Goal: Complete application form

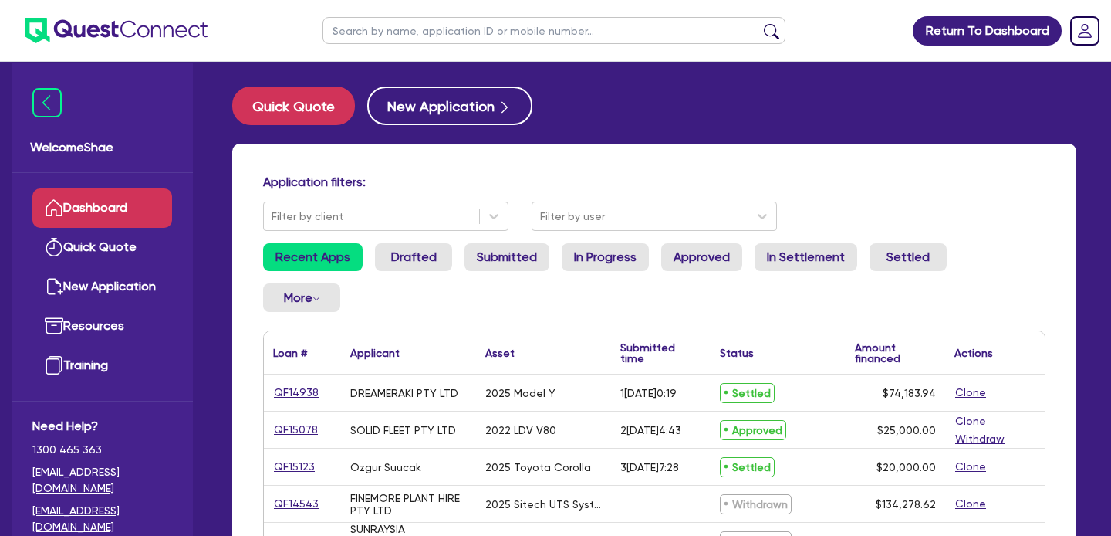
click at [430, 21] on input "text" at bounding box center [554, 30] width 463 height 27
type input "seti"
click at [759, 23] on button "submit" at bounding box center [771, 34] width 25 height 22
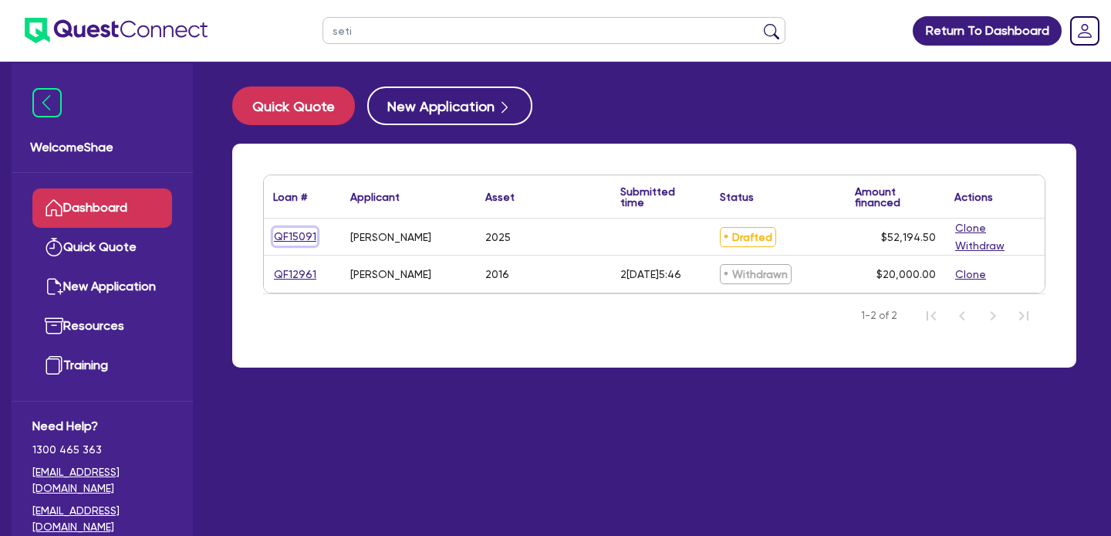
click at [285, 242] on link "QF15091" at bounding box center [295, 237] width 44 height 18
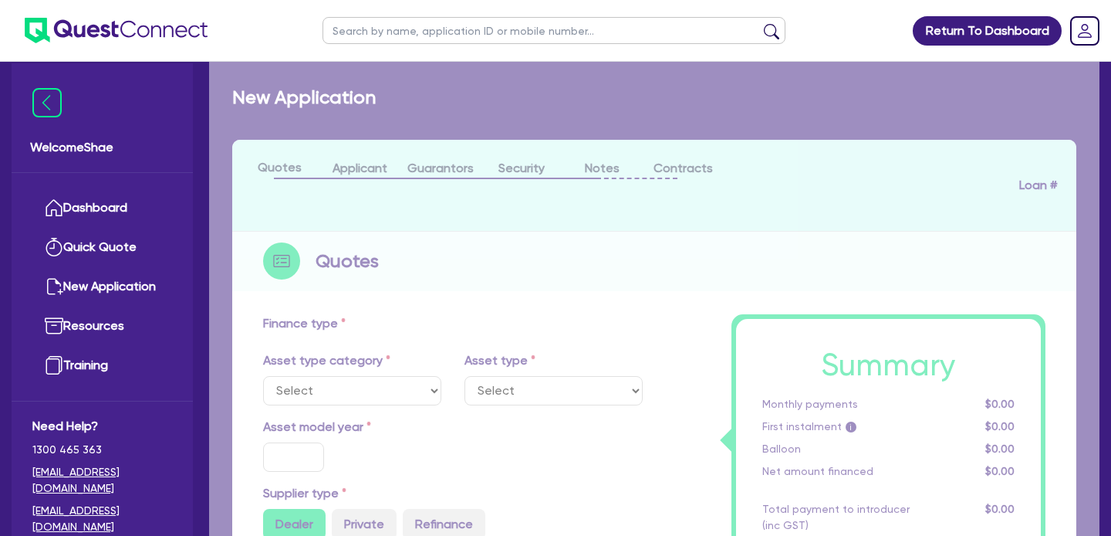
select select "CARS_AND_LIGHT_TRUCKS"
type input "2025"
radio input "true"
type input "50,000"
type input "8.99"
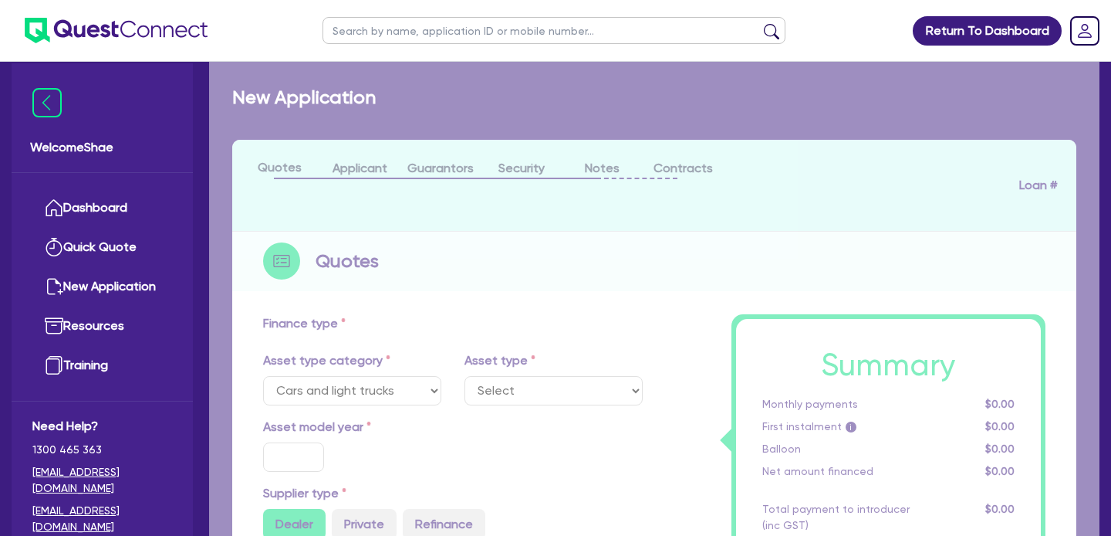
type input "1,400"
select select "PASSENGER_VEHICLES"
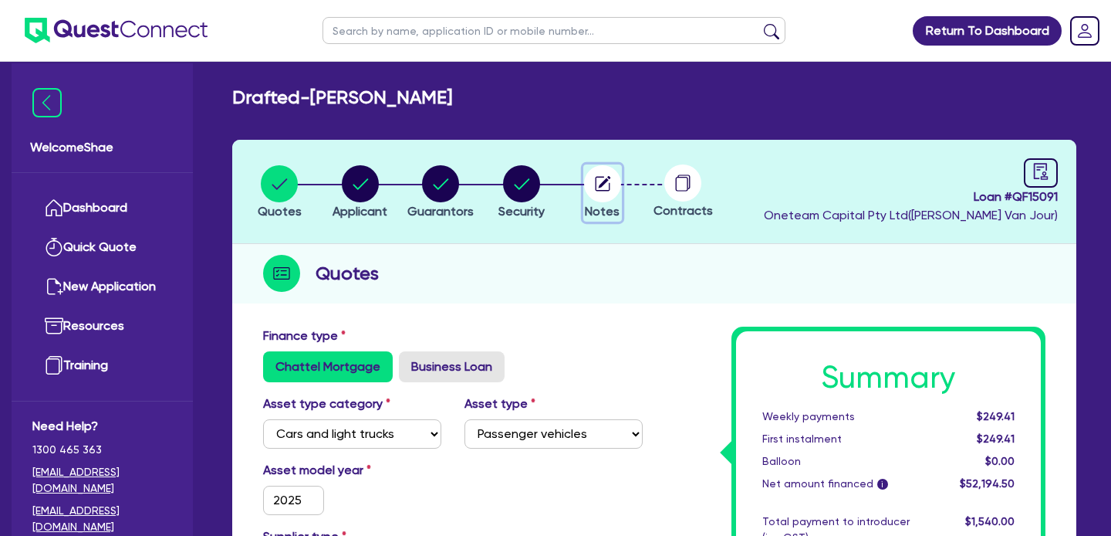
click at [603, 181] on icon "button" at bounding box center [604, 182] width 12 height 12
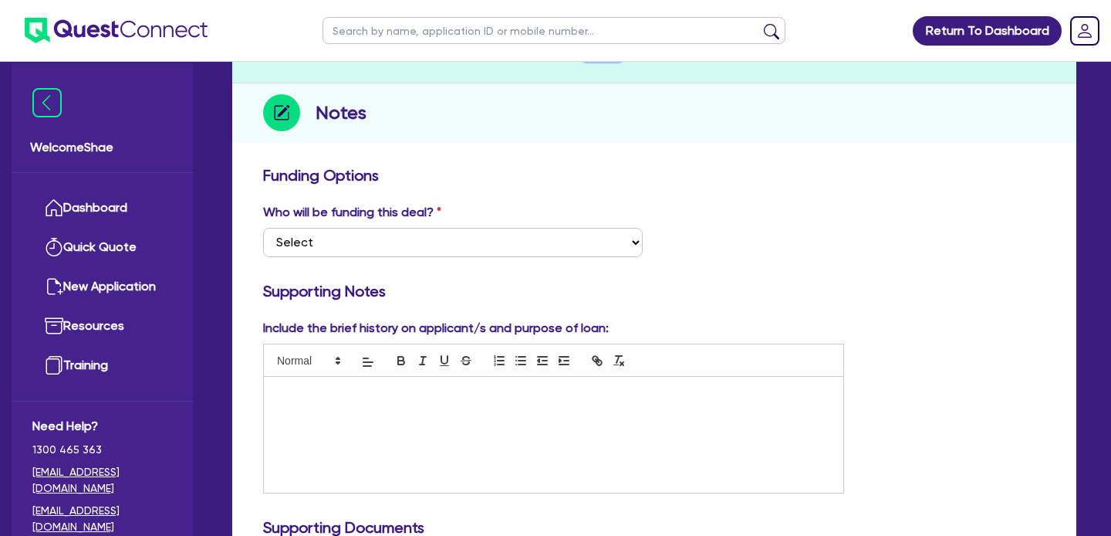
scroll to position [156, 0]
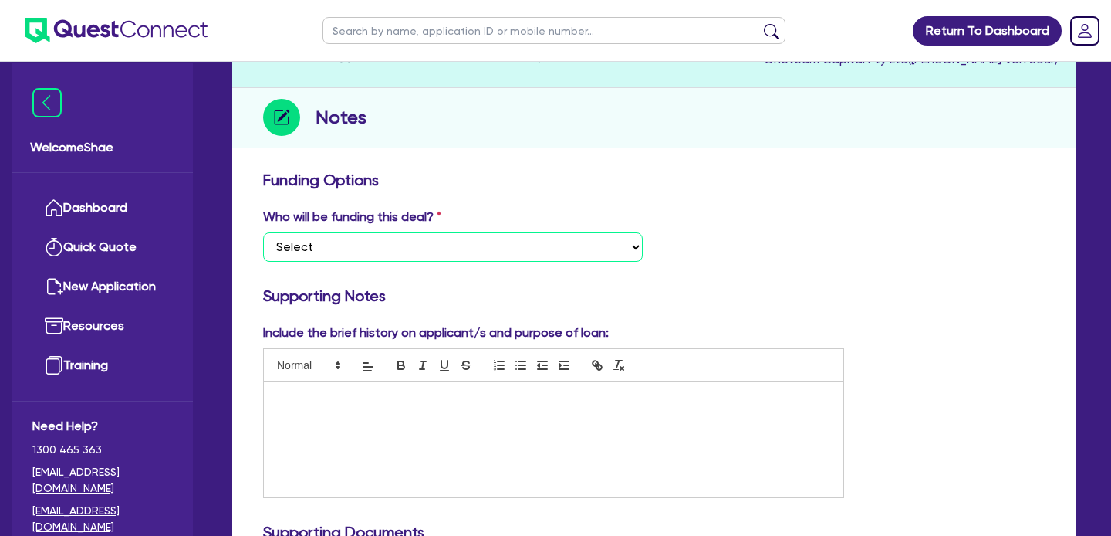
click at [573, 248] on select "Select I want Quest to fund 100% I will fund 100% I will co-fund with Quest Oth…" at bounding box center [453, 246] width 380 height 29
select select "Other"
click at [263, 232] on select "Select I want Quest to fund 100% I will fund 100% I will co-fund with Quest Oth…" at bounding box center [453, 246] width 380 height 29
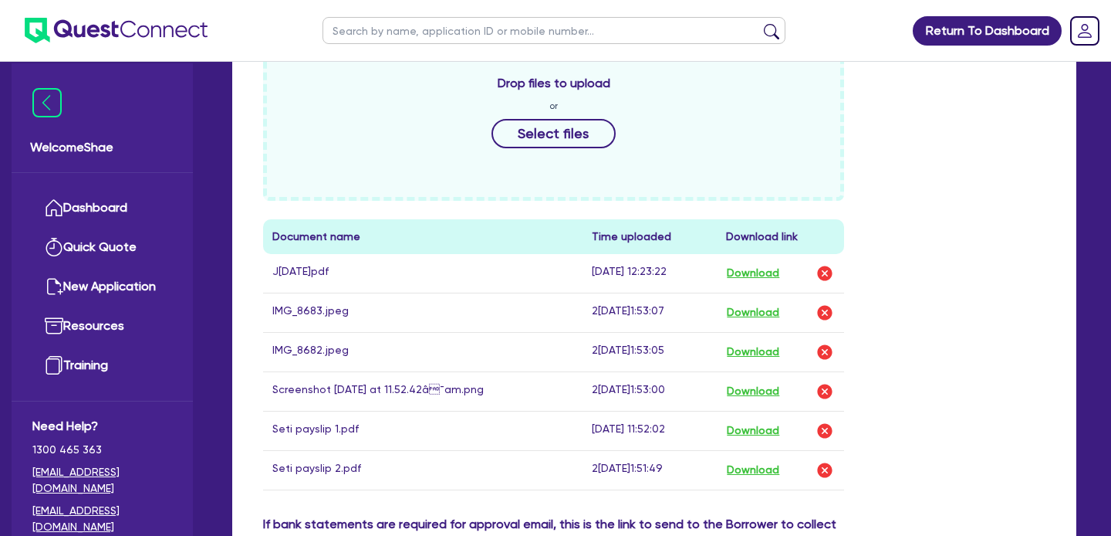
scroll to position [697, 0]
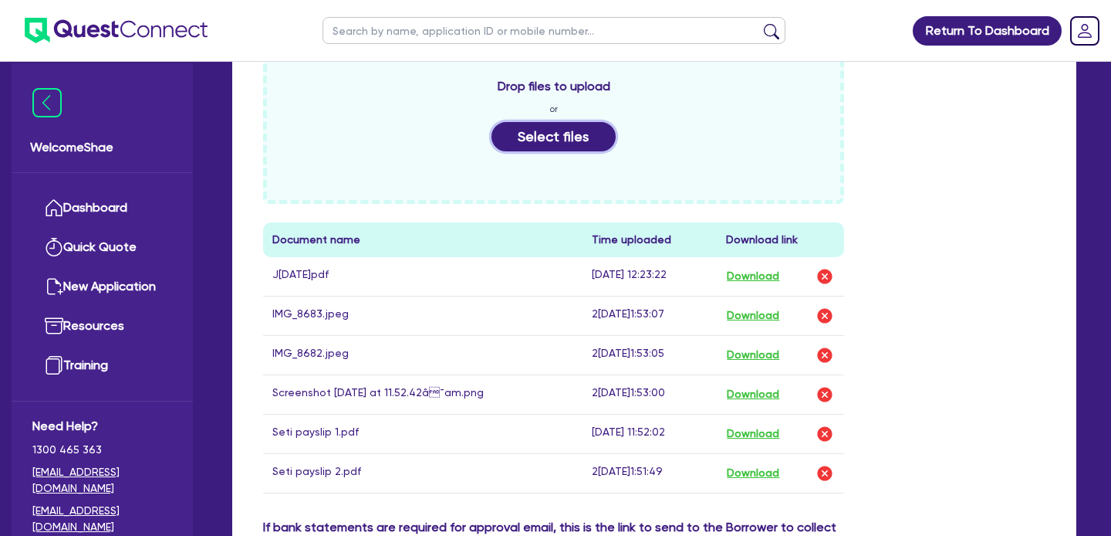
click at [549, 135] on button "Select files" at bounding box center [554, 136] width 125 height 29
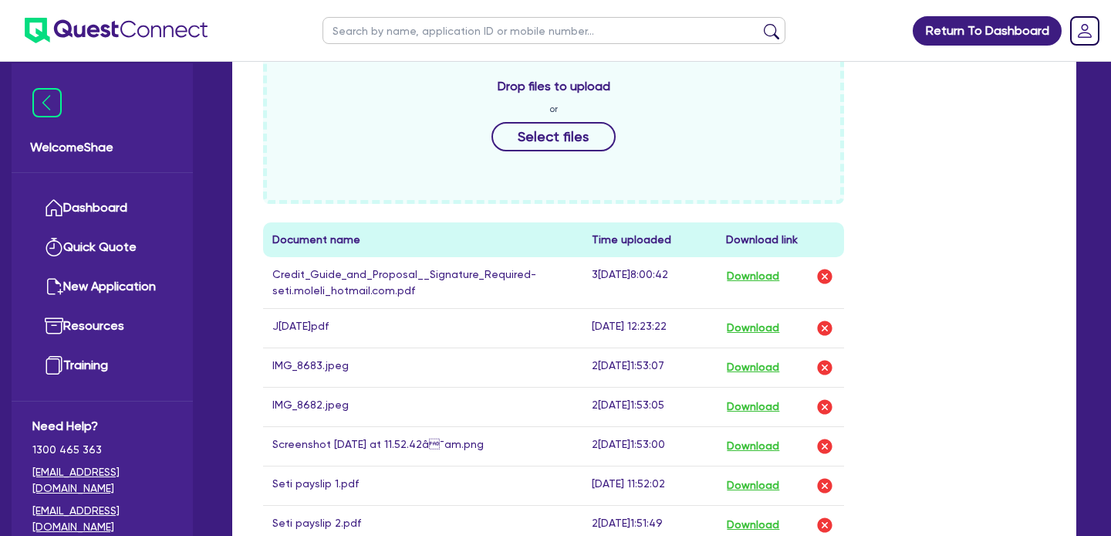
click at [377, 25] on input "text" at bounding box center [554, 30] width 463 height 27
type input "14752"
click button "submit" at bounding box center [771, 34] width 25 height 22
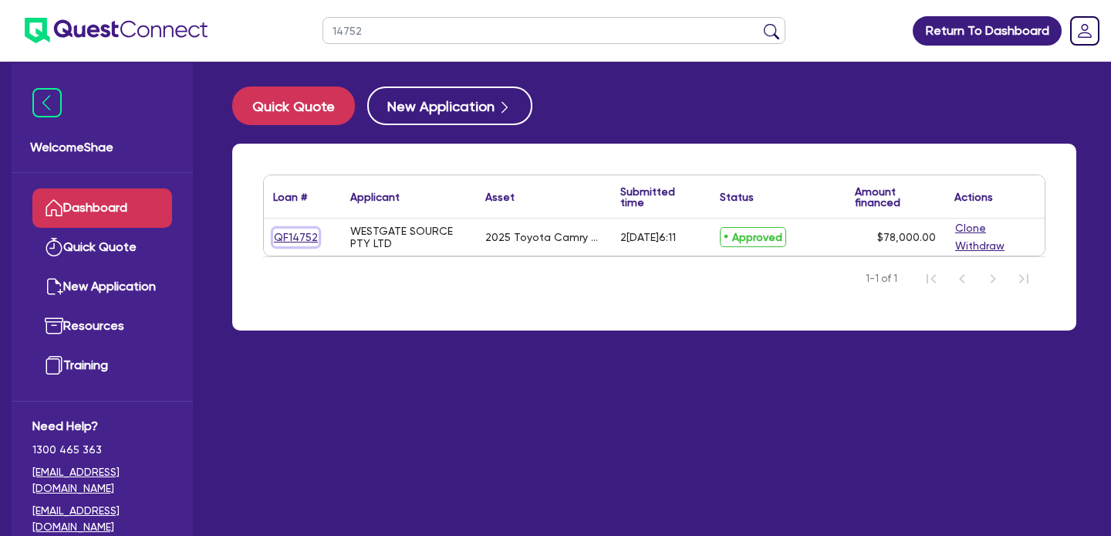
click at [293, 235] on link "QF14752" at bounding box center [296, 237] width 46 height 18
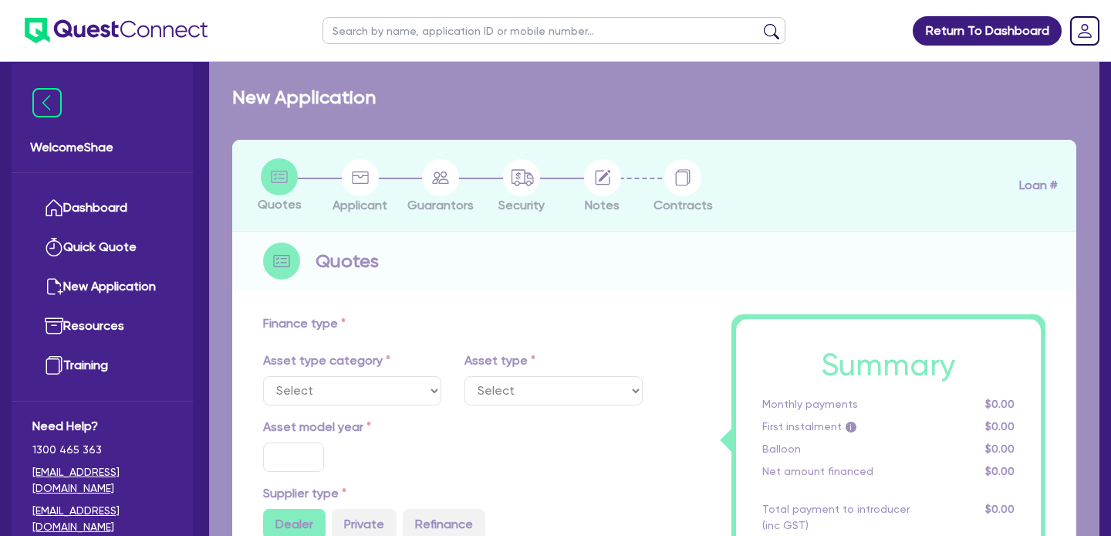
select select "CARS_AND_LIGHT_TRUCKS"
type input "2025"
radio input "true"
type input "82,500"
type input "4,500"
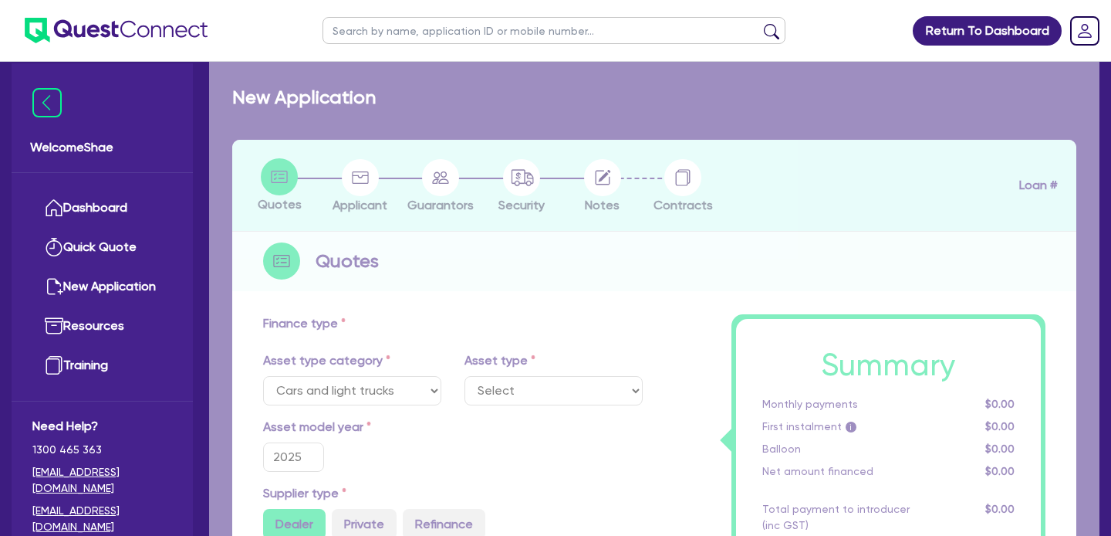
type input "30"
type input "24,750"
type input "7"
type input "5,460"
type input "17.95"
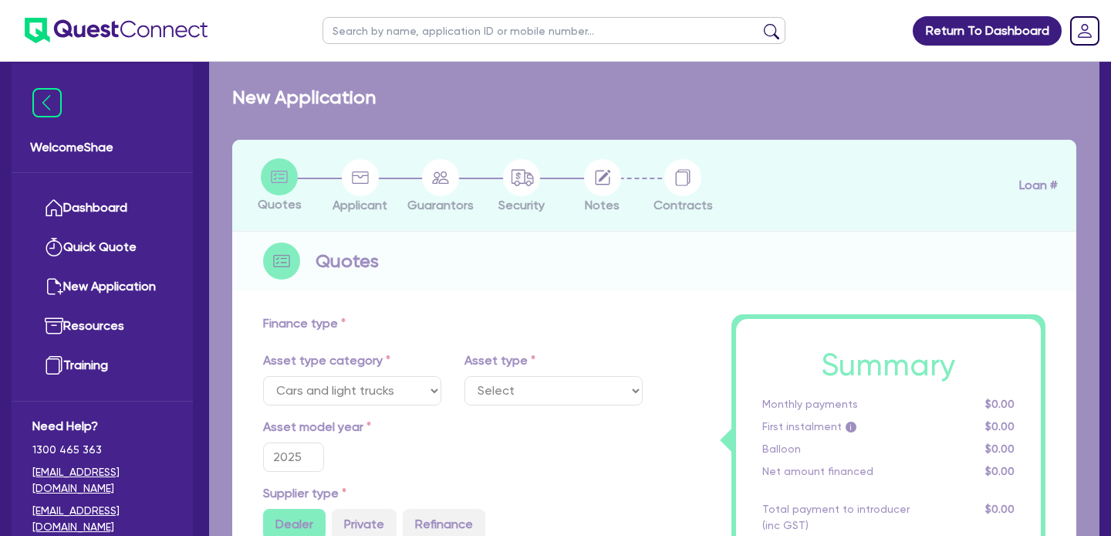
type input "1,100"
select select "PASSENGER_VEHICLES"
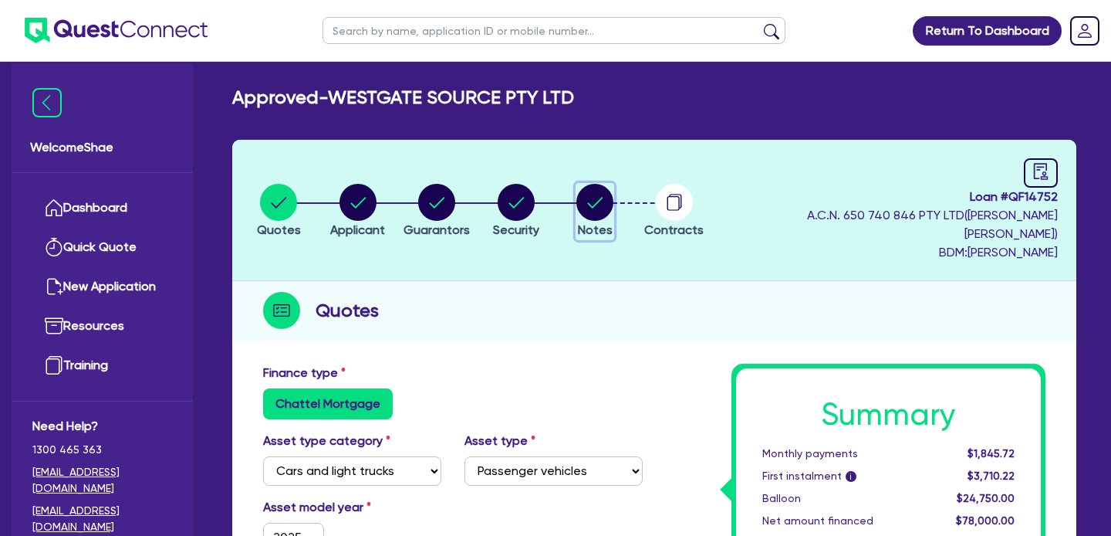
click at [602, 189] on circle "button" at bounding box center [594, 202] width 37 height 37
select select "Quest Finance - Own Book"
